Goal: Task Accomplishment & Management: Complete application form

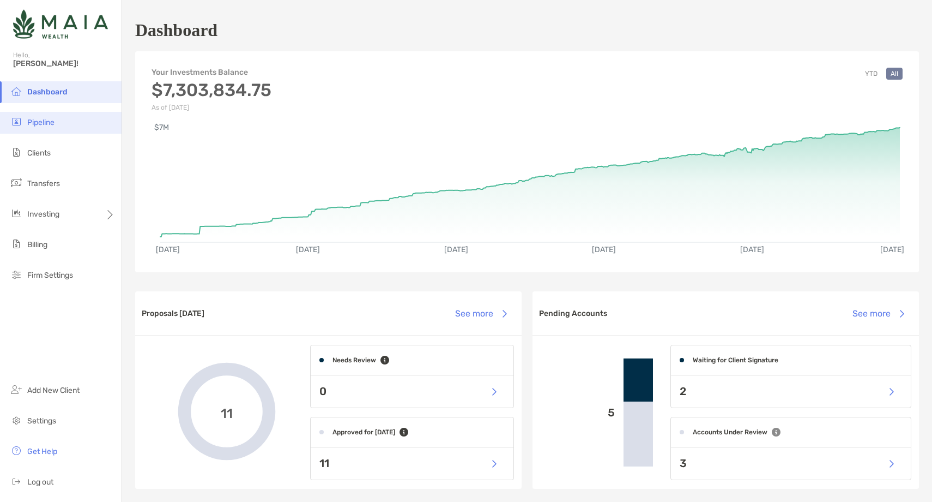
scroll to position [1, 0]
click at [72, 126] on li "Pipeline" at bounding box center [61, 123] width 122 height 22
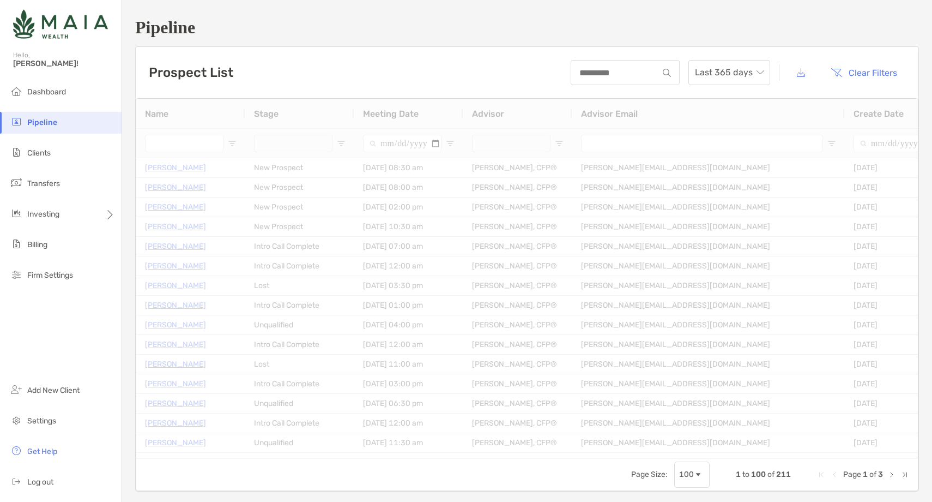
type input "**********"
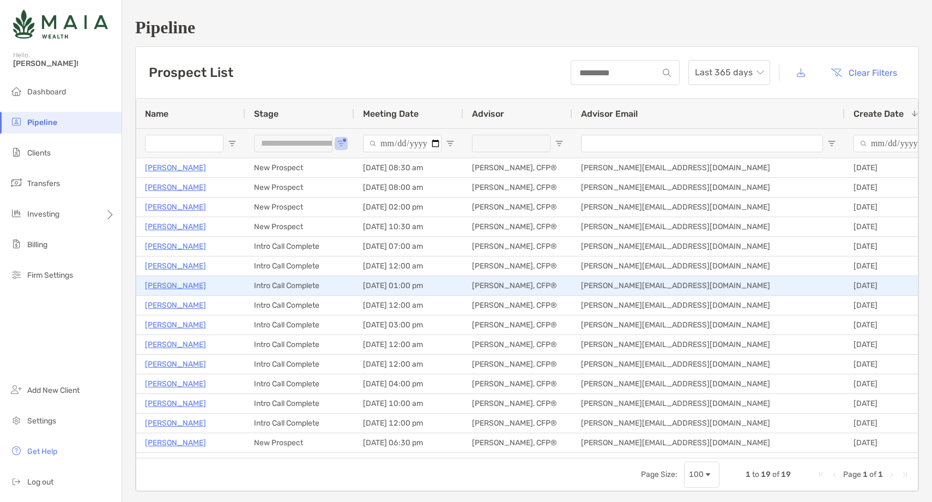
scroll to position [5, 0]
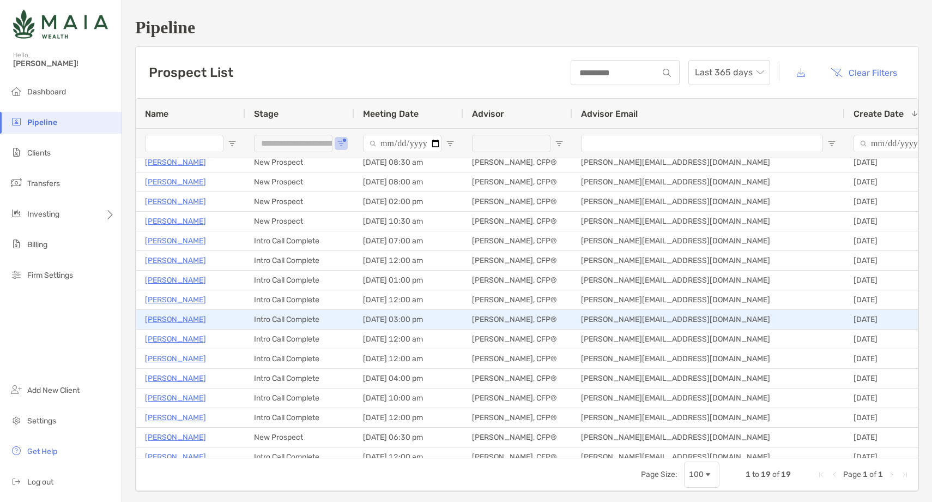
click at [178, 317] on p "Nicole Bailey" at bounding box center [175, 319] width 61 height 14
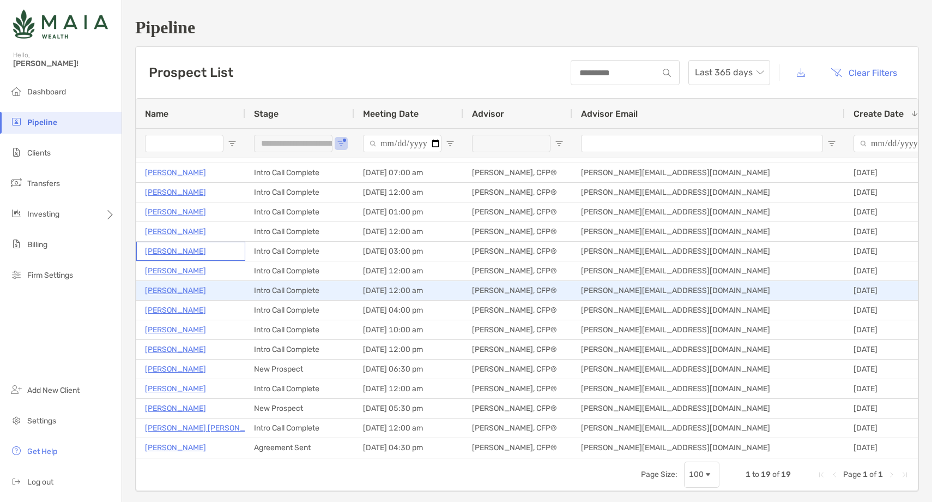
scroll to position [0, 0]
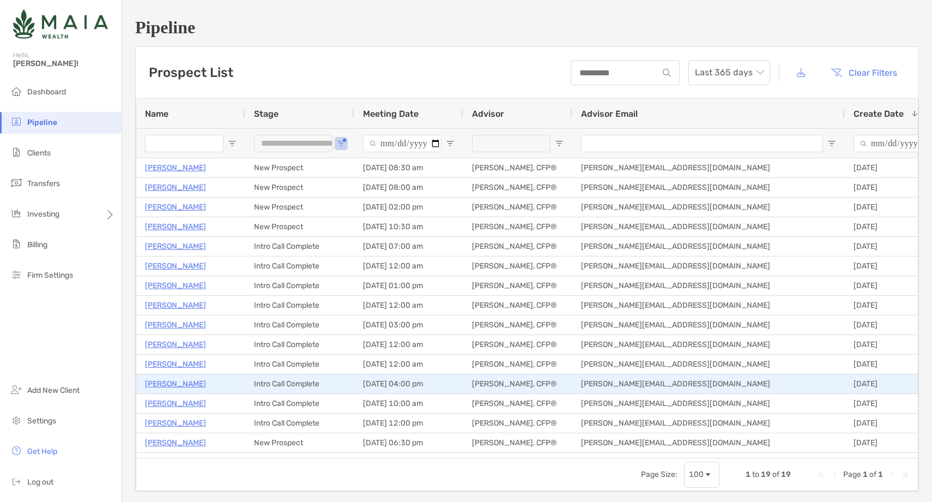
click at [184, 384] on p "[PERSON_NAME]" at bounding box center [175, 384] width 61 height 14
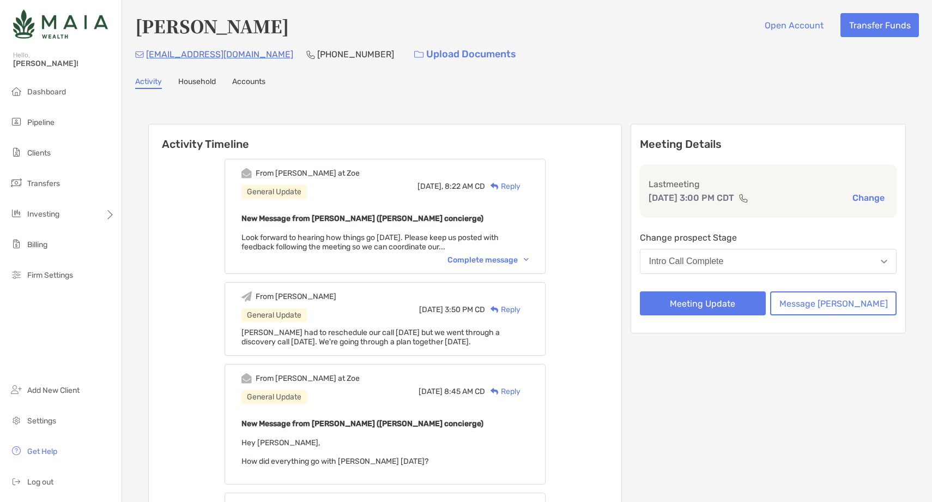
click at [724, 257] on div "Intro Call Complete" at bounding box center [686, 261] width 75 height 10
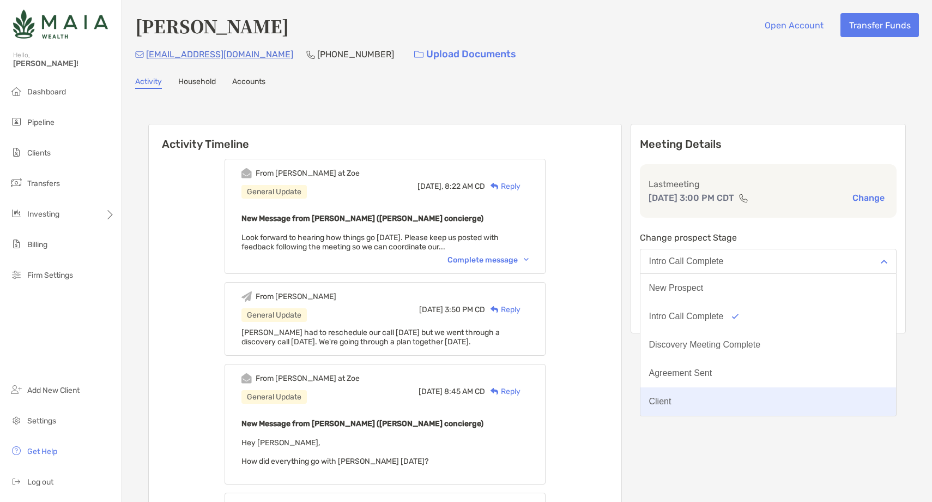
click at [735, 394] on button "Client" at bounding box center [769, 401] width 256 height 28
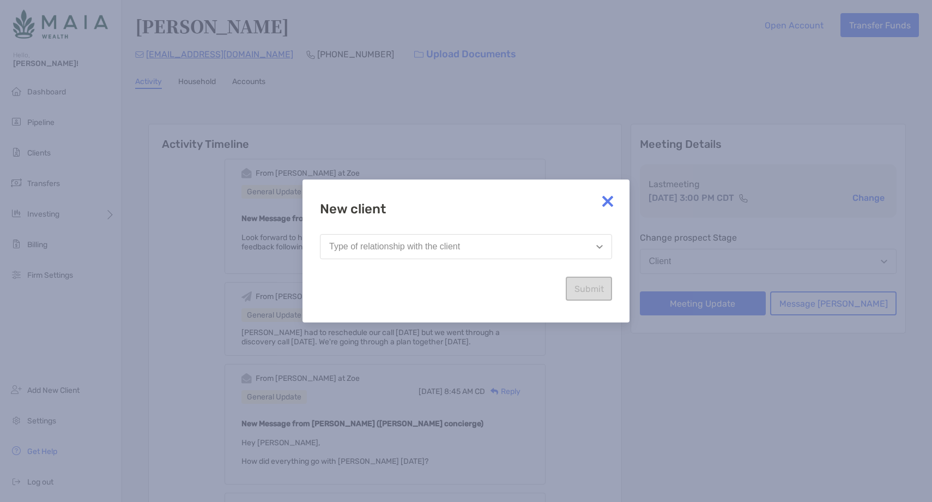
click at [458, 245] on div "Type of relationship with the client" at bounding box center [394, 247] width 131 height 10
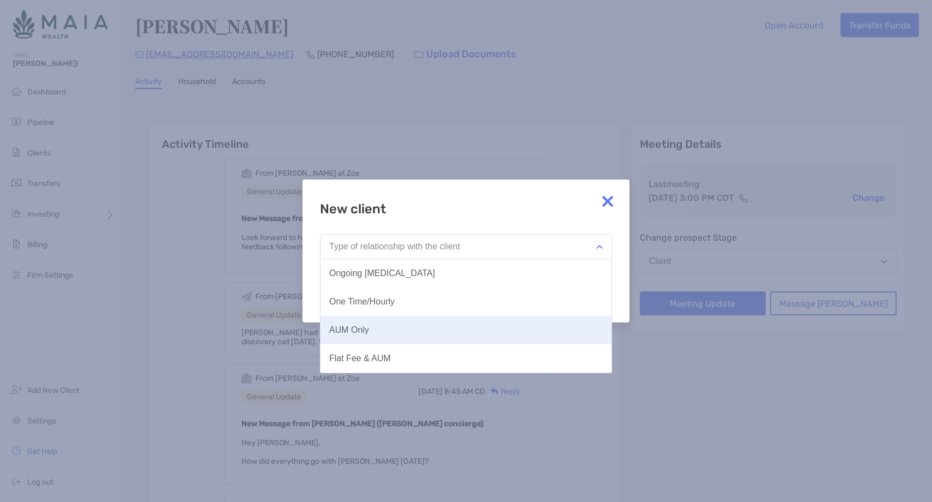
click at [398, 335] on button "AUM Only" at bounding box center [466, 330] width 291 height 28
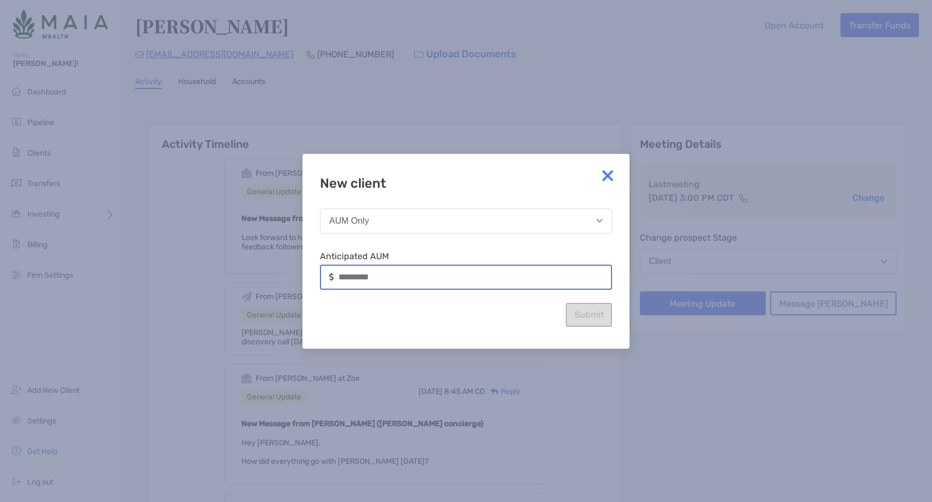
click at [370, 279] on input at bounding box center [475, 276] width 273 height 9
type input "*******"
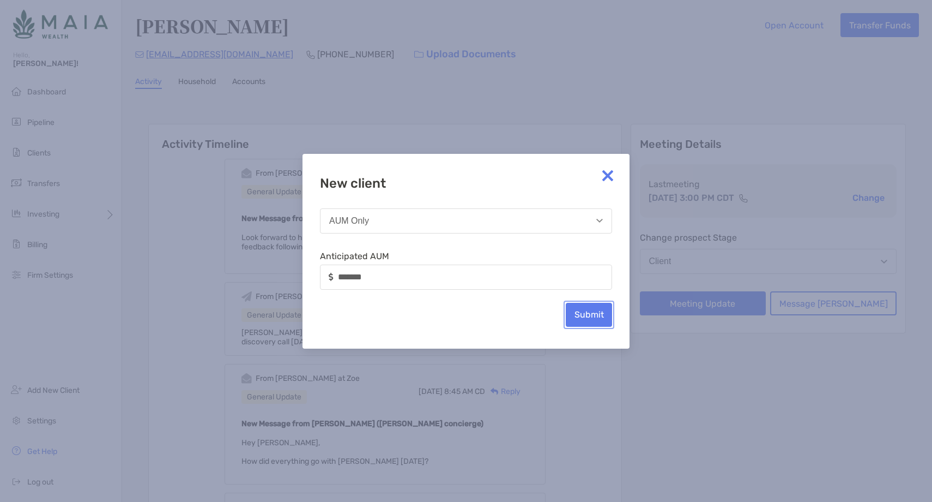
click at [592, 314] on button "Submit" at bounding box center [589, 315] width 46 height 24
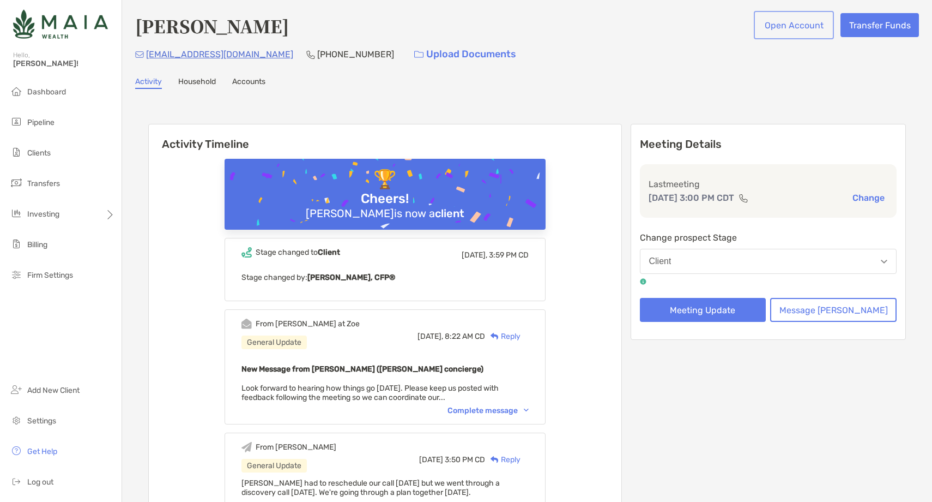
click at [810, 29] on button "Open Account" at bounding box center [794, 25] width 76 height 24
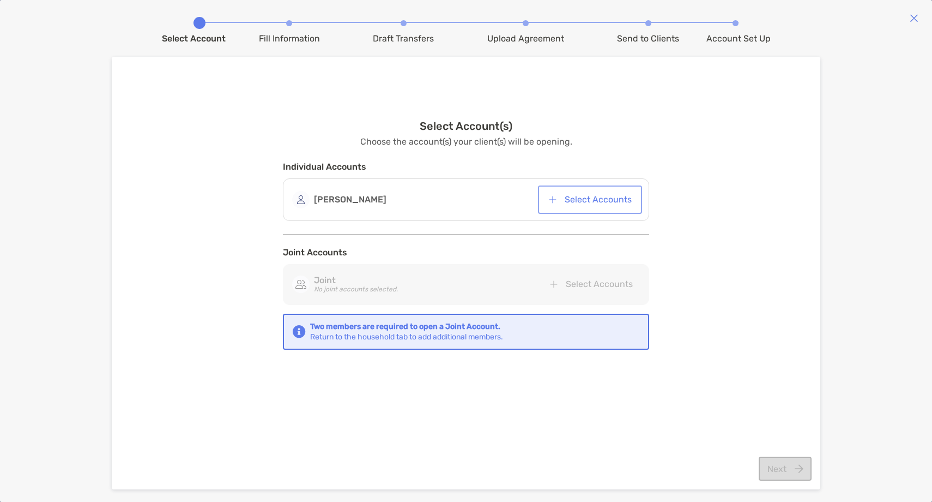
click at [578, 203] on button "Select Accounts" at bounding box center [590, 200] width 100 height 24
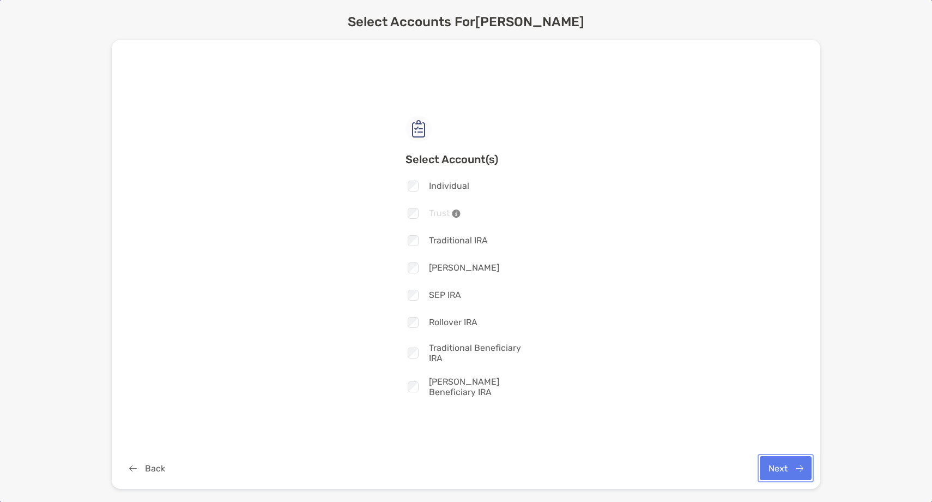
click at [777, 467] on button "Next" at bounding box center [786, 468] width 52 height 24
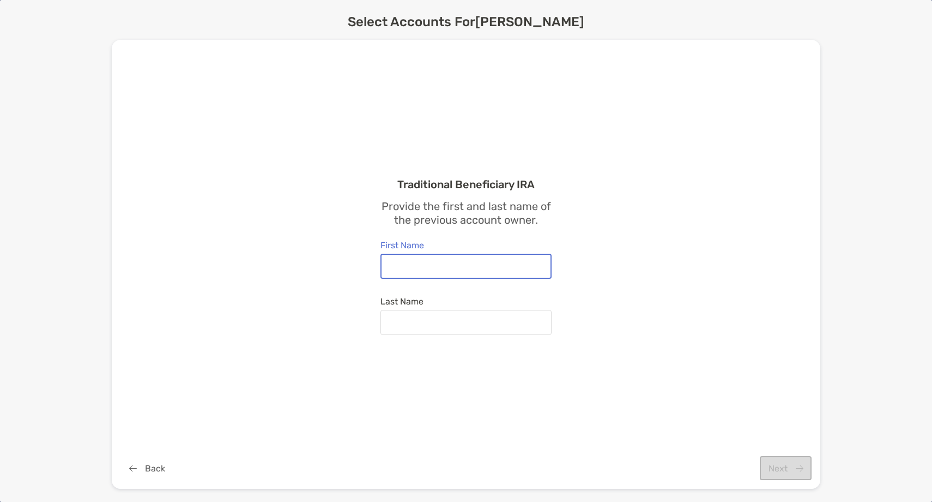
click at [453, 269] on input "First Name" at bounding box center [466, 265] width 169 height 9
click at [153, 469] on button "Back" at bounding box center [146, 468] width 53 height 24
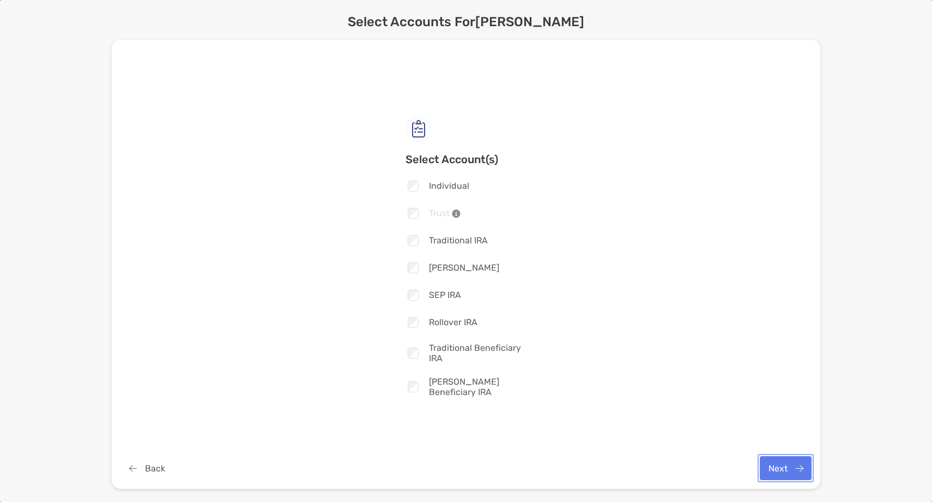
click at [780, 468] on button "Next" at bounding box center [786, 468] width 52 height 24
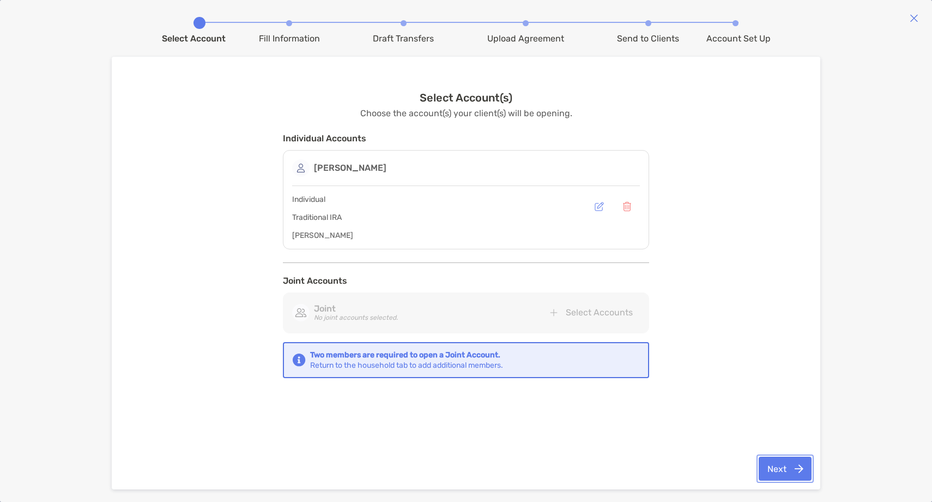
click at [777, 467] on button "Next" at bounding box center [785, 468] width 53 height 24
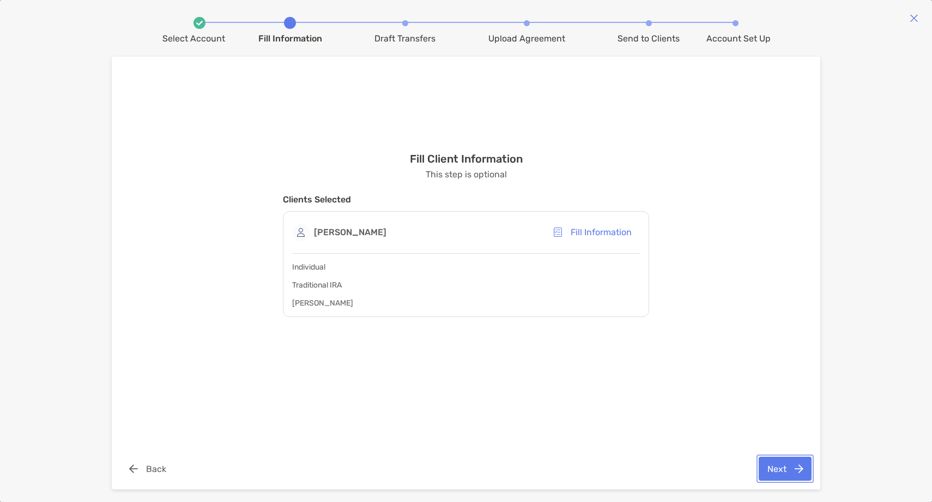
click at [773, 468] on button "Next" at bounding box center [785, 468] width 53 height 24
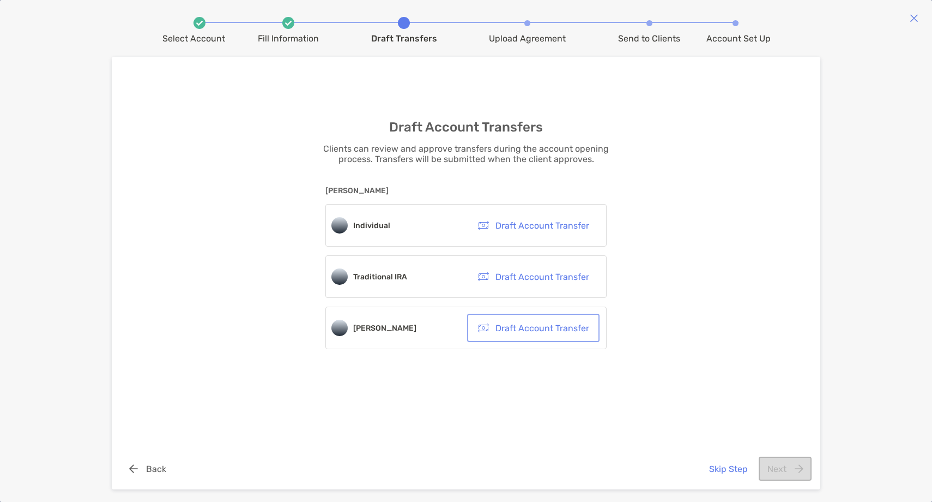
click at [546, 323] on button "Draft Account Transfer" at bounding box center [533, 328] width 128 height 24
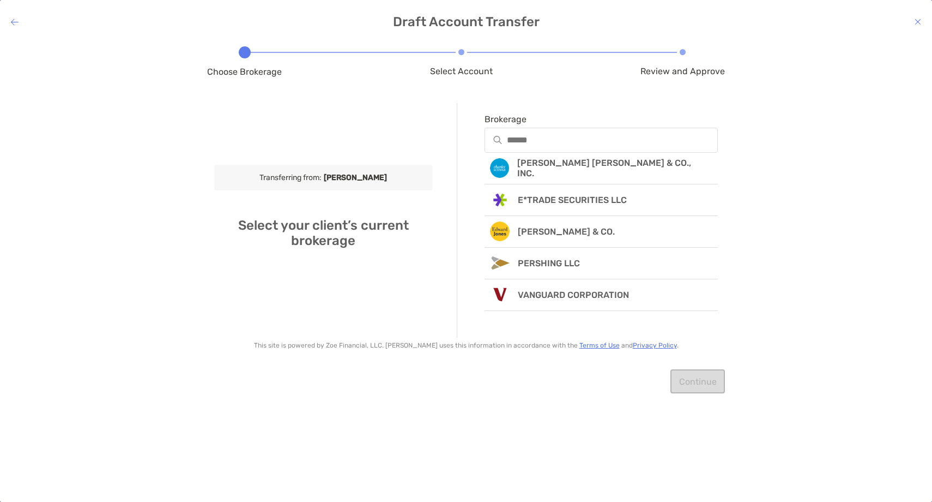
click at [18, 21] on icon at bounding box center [15, 21] width 8 height 9
click at [13, 29] on div "Draft Account Transfer Choose Brokerage Select Account Review and Approve Trans…" at bounding box center [466, 251] width 932 height 502
click at [10, 19] on h4 "Draft Account Transfer" at bounding box center [466, 21] width 932 height 15
click at [13, 21] on icon at bounding box center [15, 21] width 8 height 9
click at [16, 24] on icon at bounding box center [15, 21] width 8 height 9
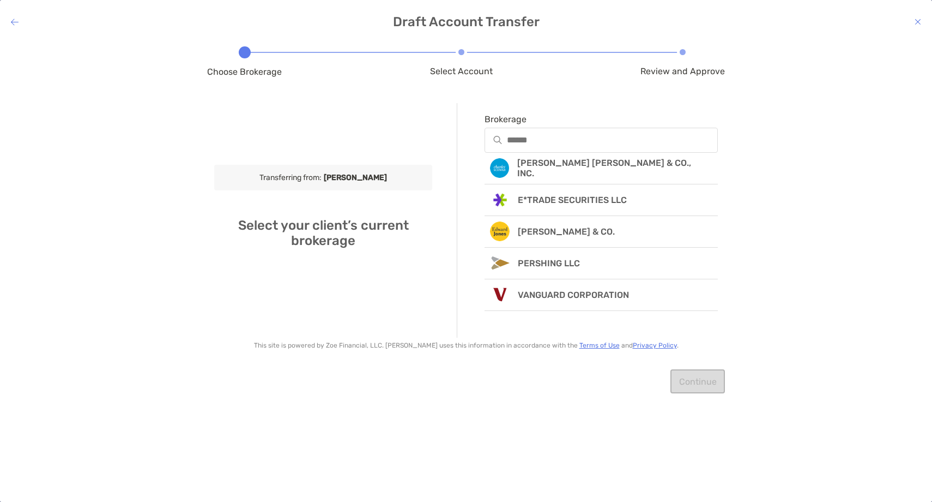
click at [13, 22] on icon at bounding box center [15, 21] width 8 height 9
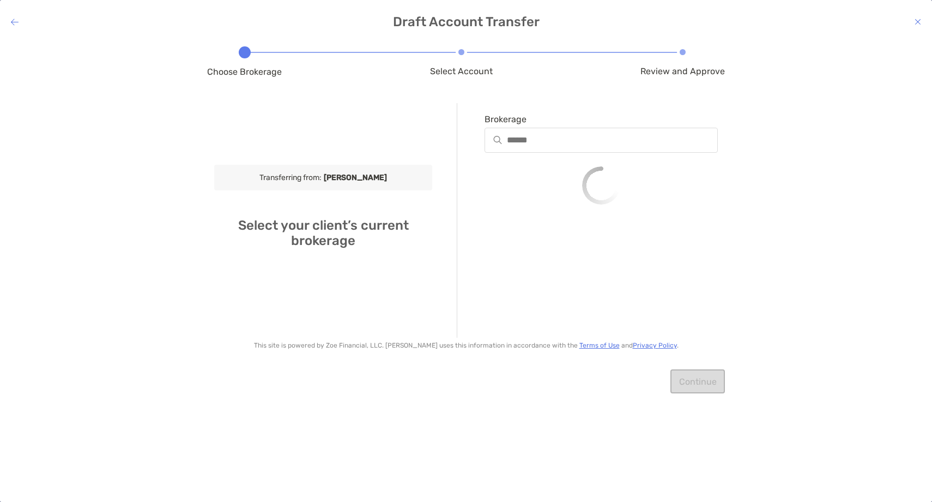
click at [13, 22] on icon at bounding box center [15, 21] width 8 height 9
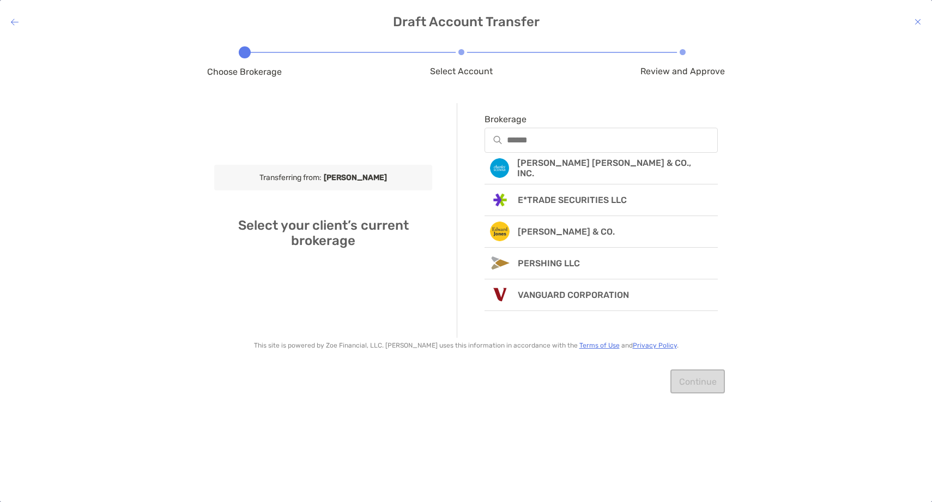
click at [13, 21] on icon at bounding box center [15, 21] width 8 height 9
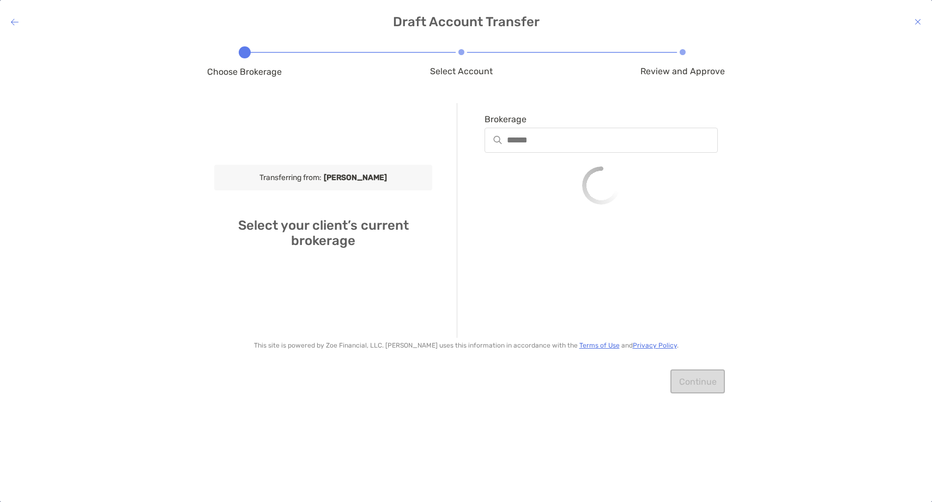
click at [13, 21] on icon at bounding box center [15, 21] width 8 height 9
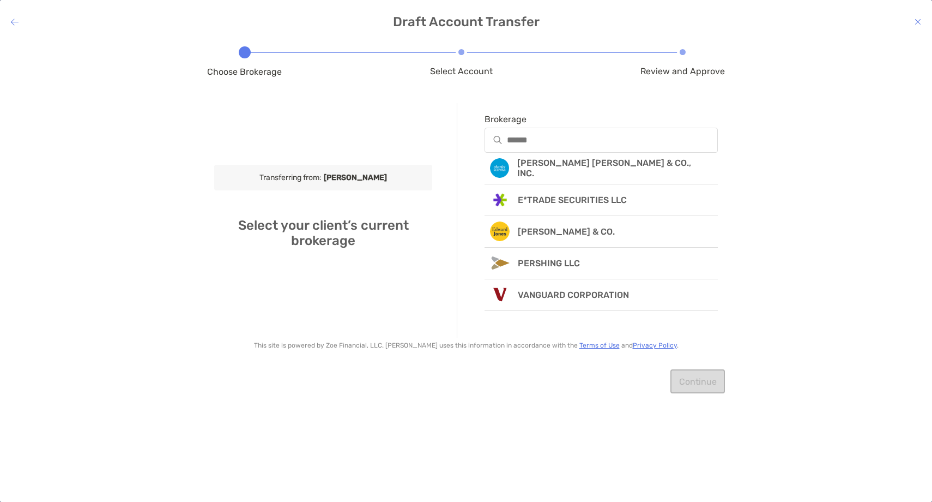
click at [920, 18] on icon at bounding box center [918, 21] width 7 height 9
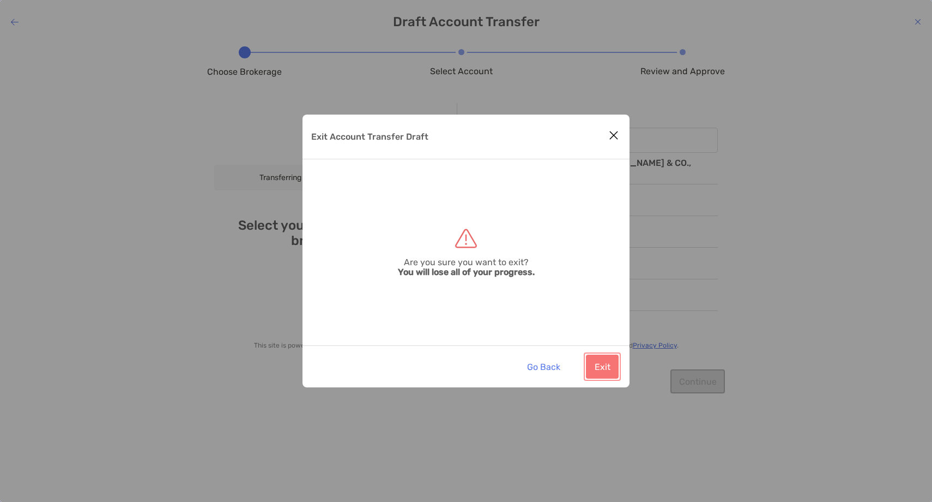
click at [607, 359] on button "Exit" at bounding box center [602, 366] width 33 height 24
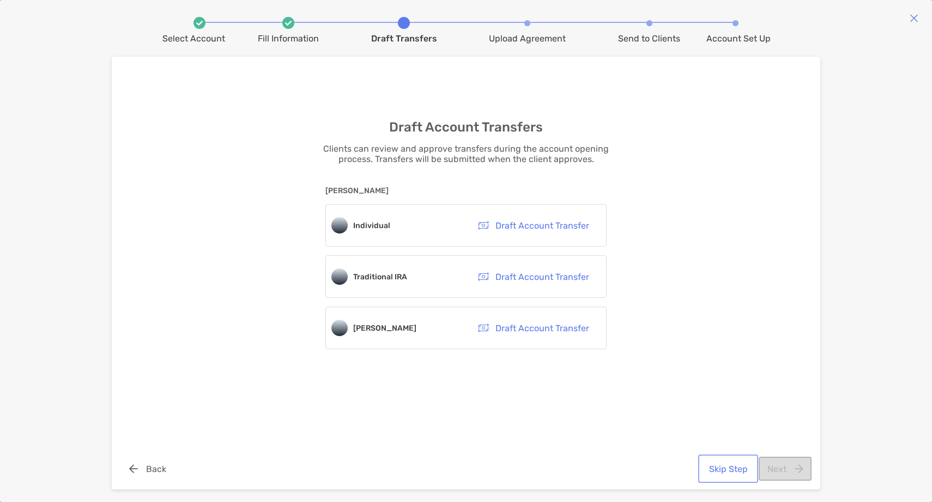
click at [733, 473] on button "Skip Step" at bounding box center [729, 468] width 56 height 24
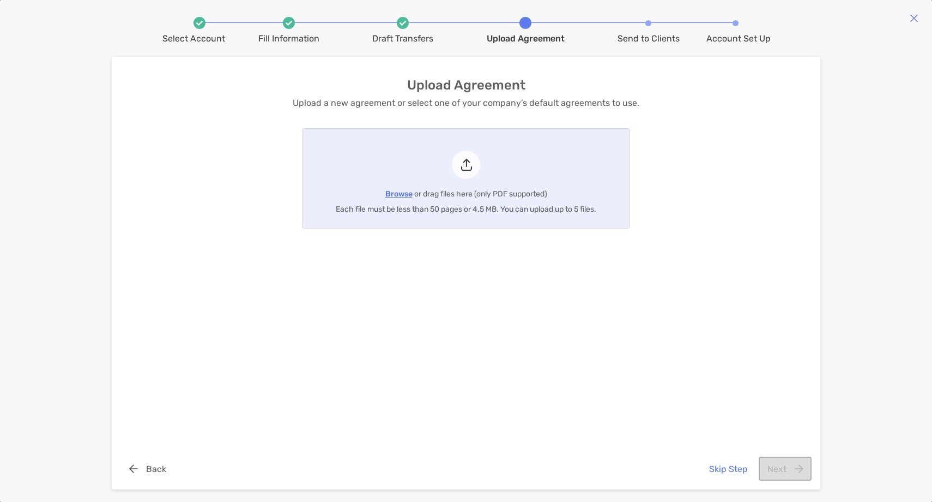
click at [394, 194] on span "Browse" at bounding box center [398, 193] width 27 height 9
click at [303, 194] on input "Browse or drag files here (only PDF supported) Each file must be less than 50 p…" at bounding box center [303, 178] width 0 height 99
click at [795, 474] on button "Next" at bounding box center [785, 468] width 53 height 24
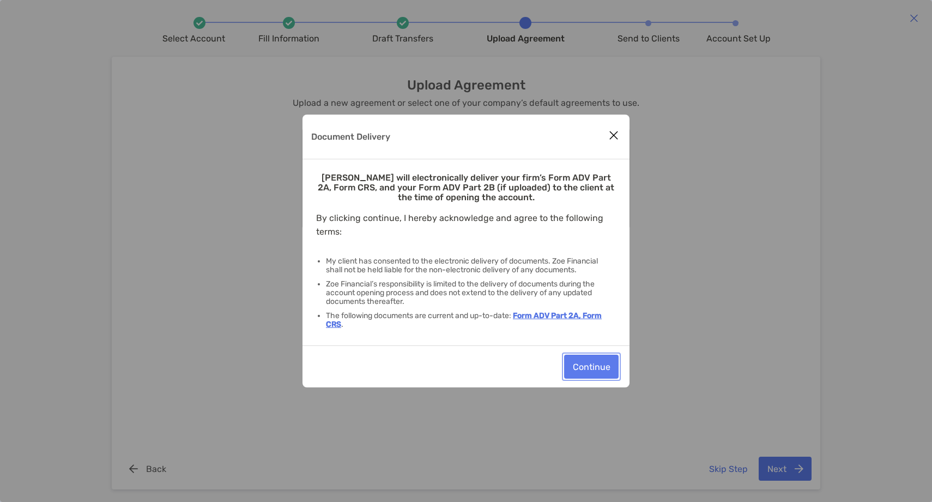
click at [591, 367] on button "Continue" at bounding box center [591, 366] width 55 height 24
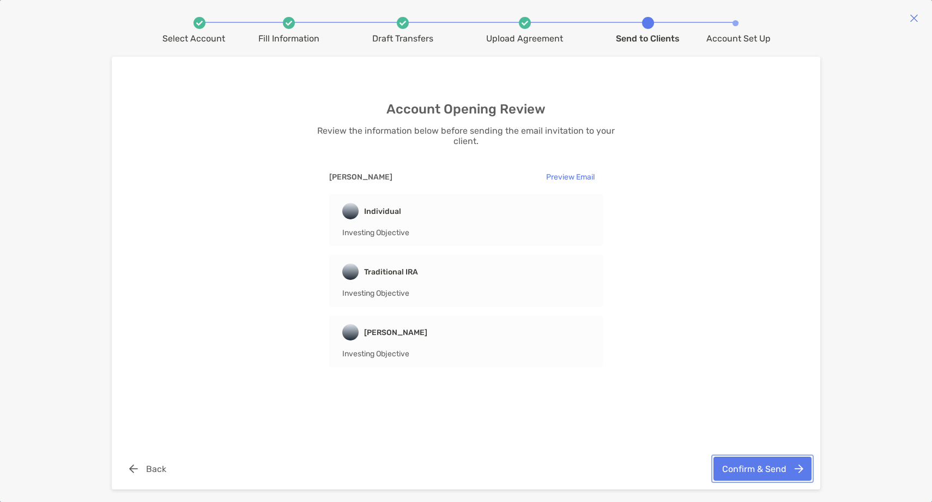
click at [759, 471] on button "Confirm & Send" at bounding box center [763, 468] width 98 height 24
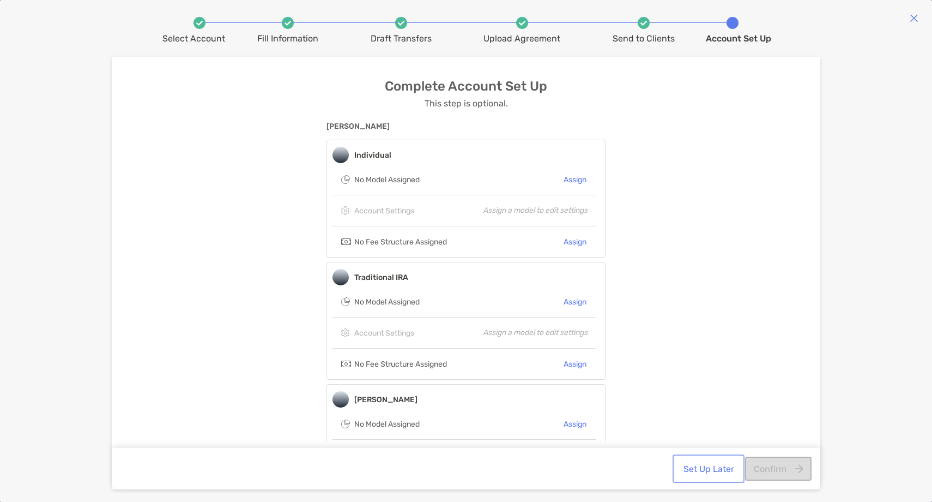
click at [702, 474] on button "Set Up Later" at bounding box center [709, 468] width 68 height 24
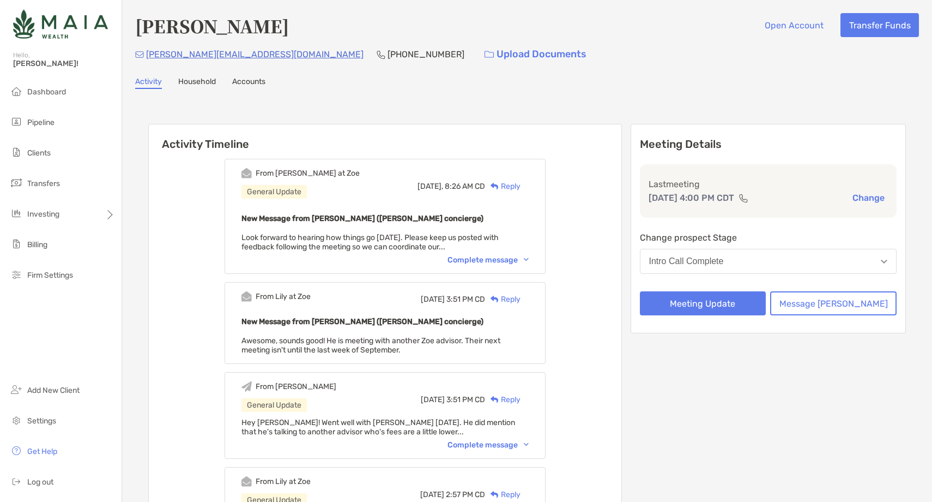
click at [511, 264] on div "From [PERSON_NAME] at [PERSON_NAME] General Update [DATE], 8:26 AM CD Reply New…" at bounding box center [385, 216] width 321 height 115
click at [511, 262] on div "Complete message" at bounding box center [488, 259] width 81 height 9
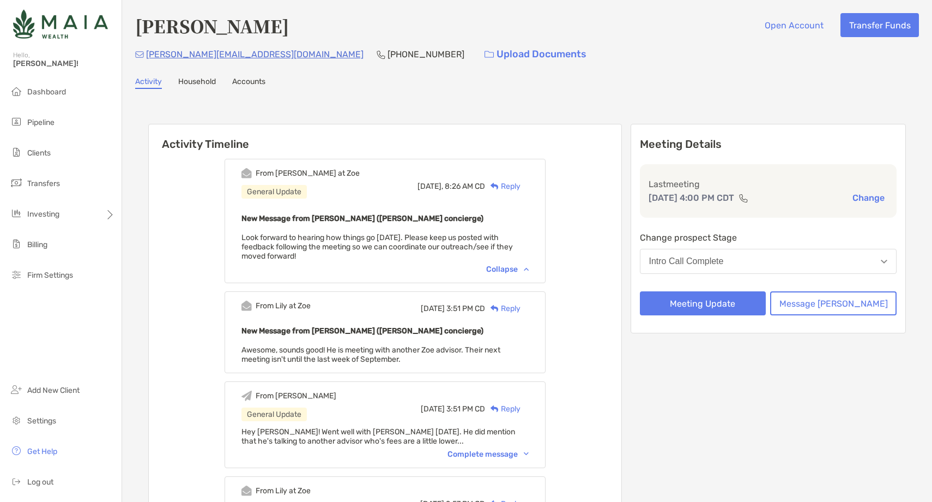
click at [521, 182] on div "Reply" at bounding box center [502, 185] width 35 height 11
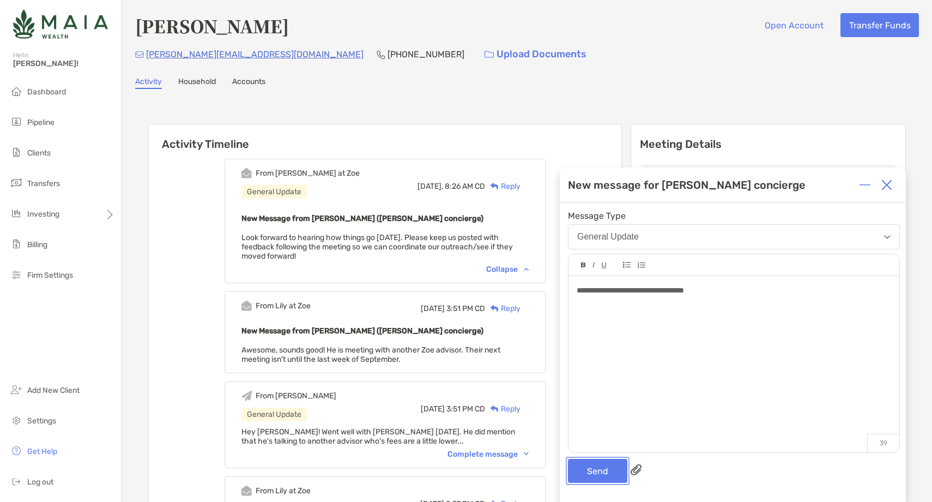
click at [598, 466] on button "Send" at bounding box center [597, 471] width 59 height 24
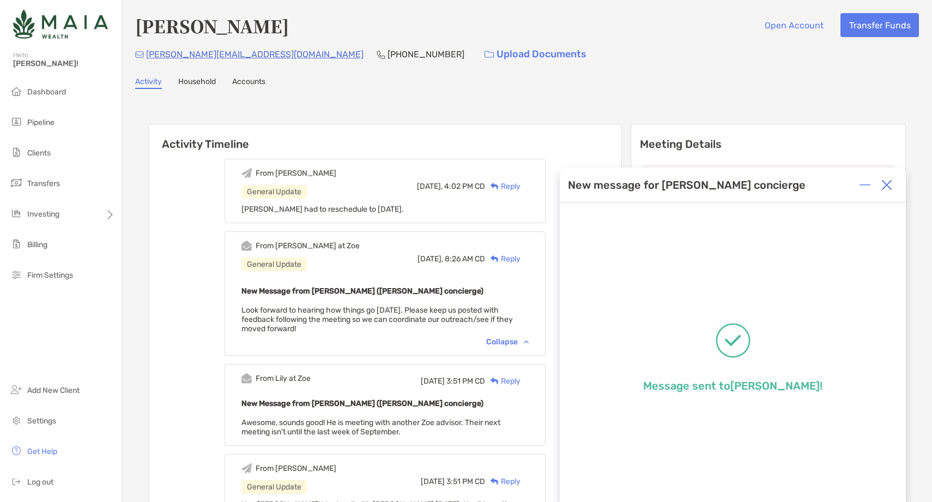
click at [888, 184] on img at bounding box center [887, 184] width 11 height 11
